Goal: Transaction & Acquisition: Book appointment/travel/reservation

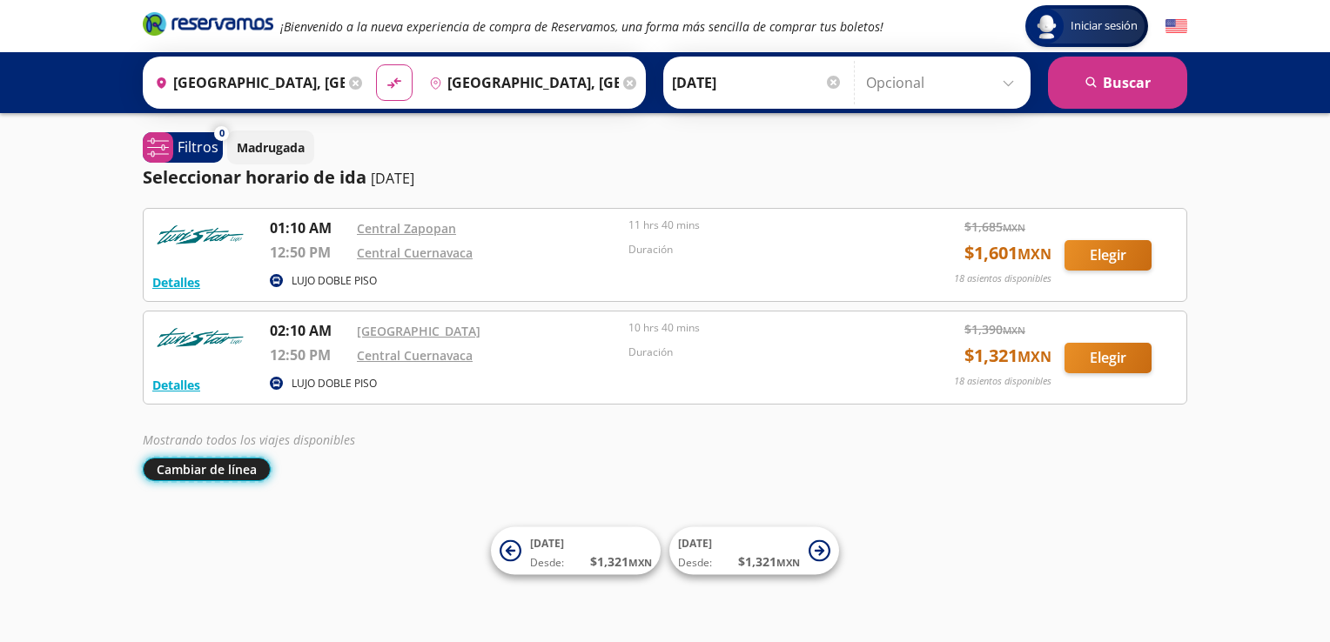
click at [250, 465] on button "Cambiar de línea" at bounding box center [207, 470] width 128 height 24
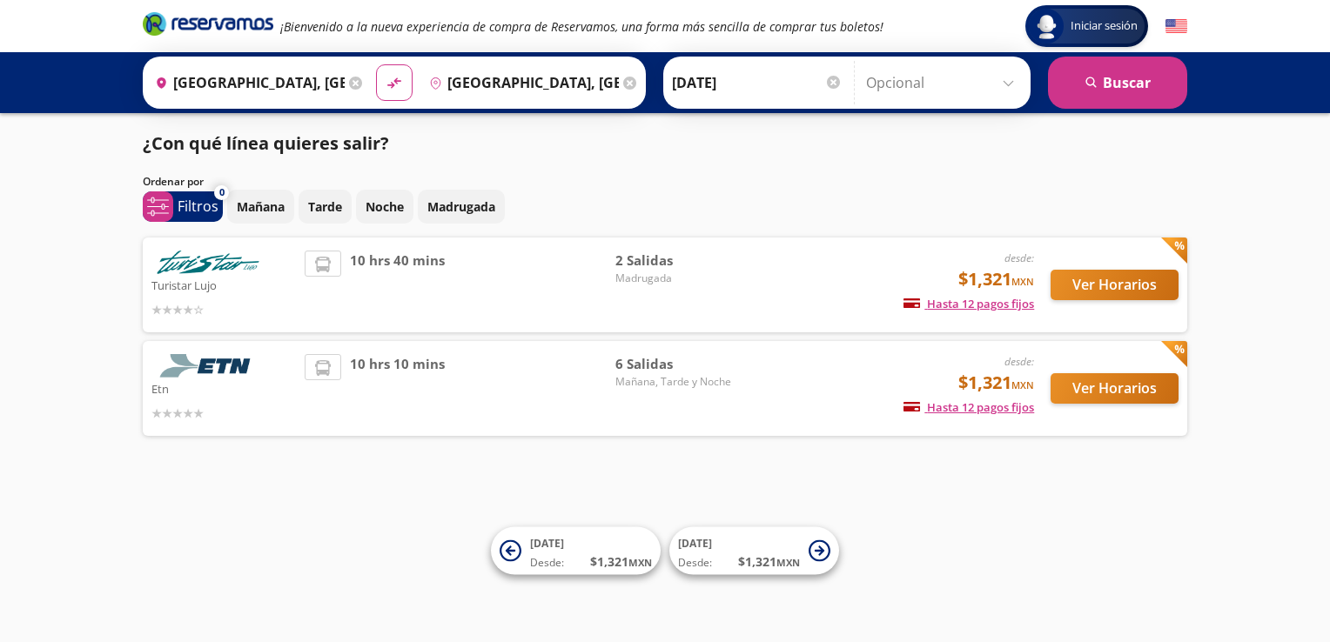
click at [540, 403] on div "10 hrs 10 mins" at bounding box center [460, 388] width 311 height 69
click at [749, 399] on div "desde: $1,321 MXN Hasta 12 pagos fijos Pagos fijos en compras mayores a $30 MXN…" at bounding box center [890, 388] width 288 height 69
click at [1131, 384] on button "Ver Horarios" at bounding box center [1115, 388] width 128 height 30
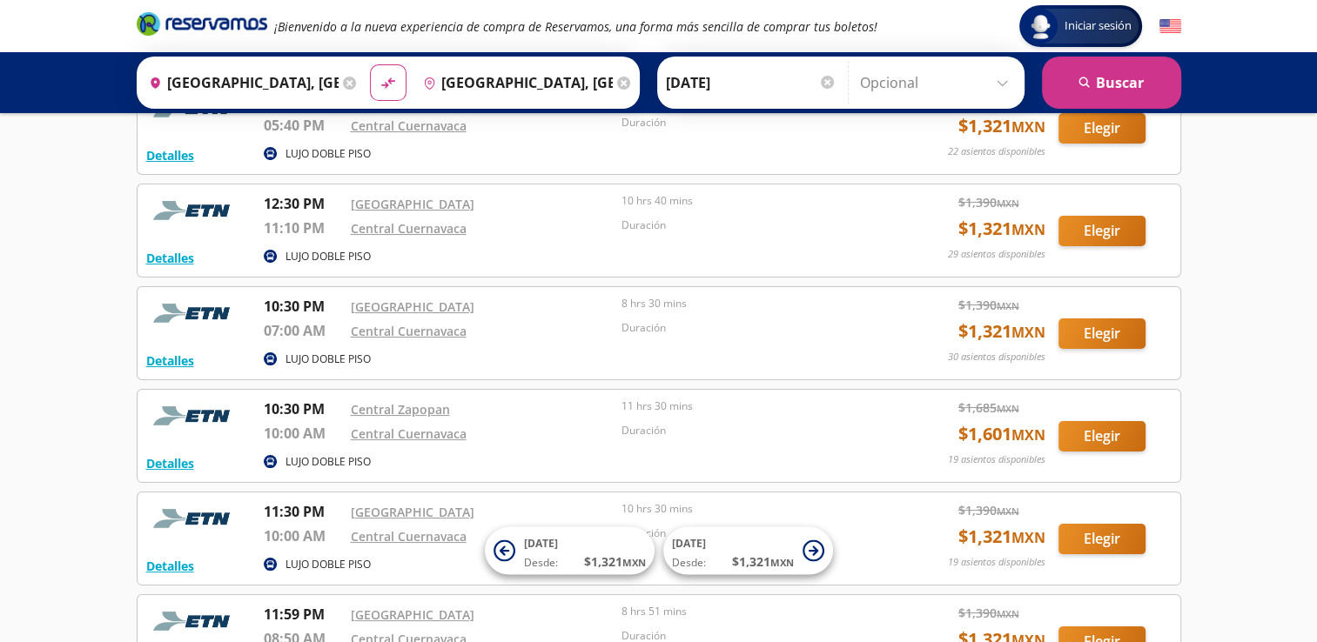
scroll to position [134, 0]
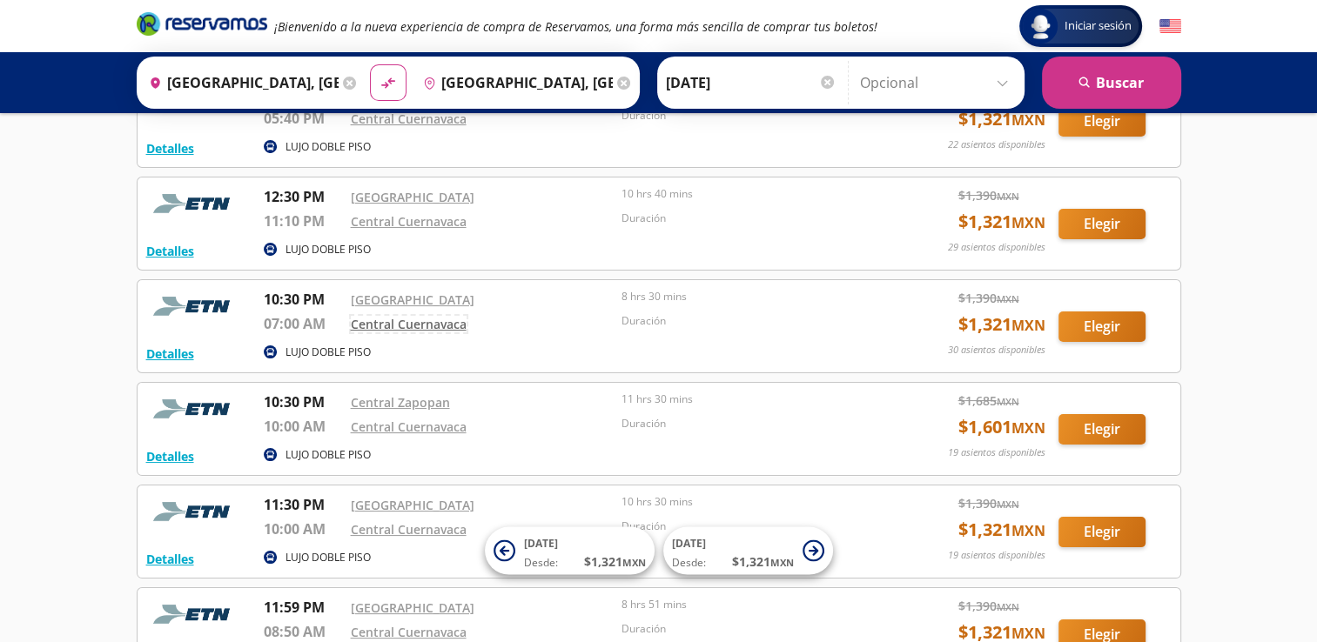
click at [405, 329] on link "Central Cuernavaca" at bounding box center [409, 324] width 116 height 17
click at [400, 300] on link "[GEOGRAPHIC_DATA]" at bounding box center [413, 300] width 124 height 17
click at [386, 394] on link "Central Zapopan" at bounding box center [400, 402] width 99 height 17
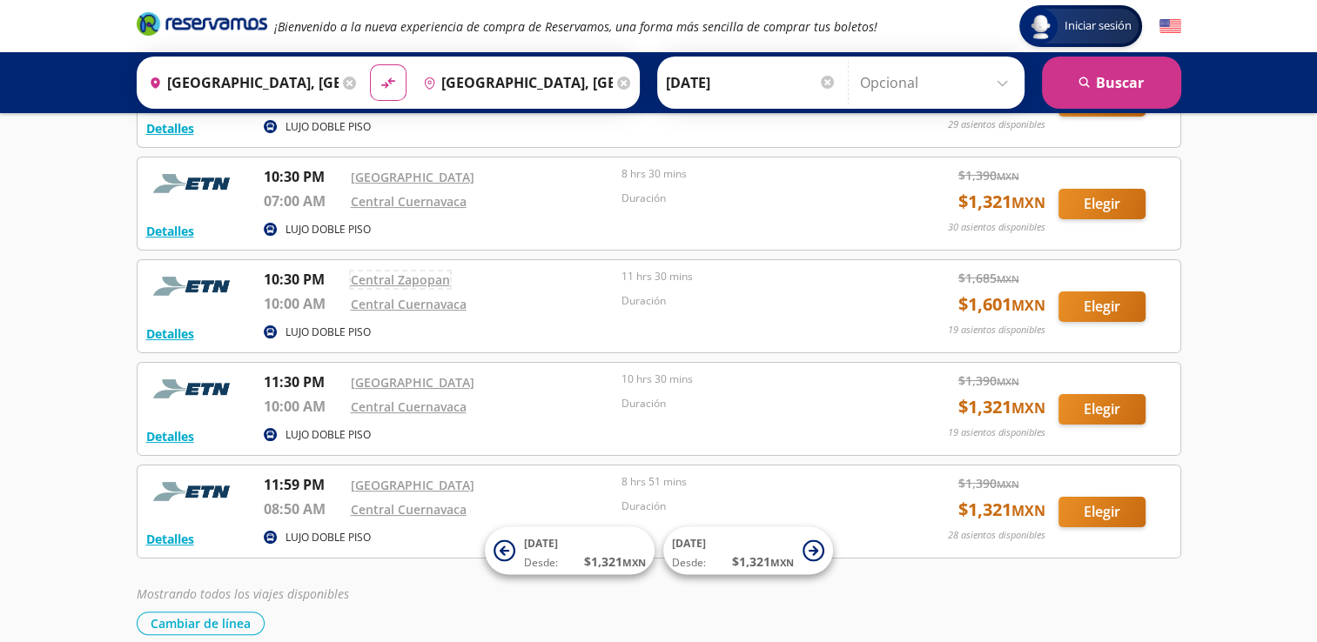
scroll to position [256, 0]
